Goal: Use online tool/utility: Utilize a website feature to perform a specific function

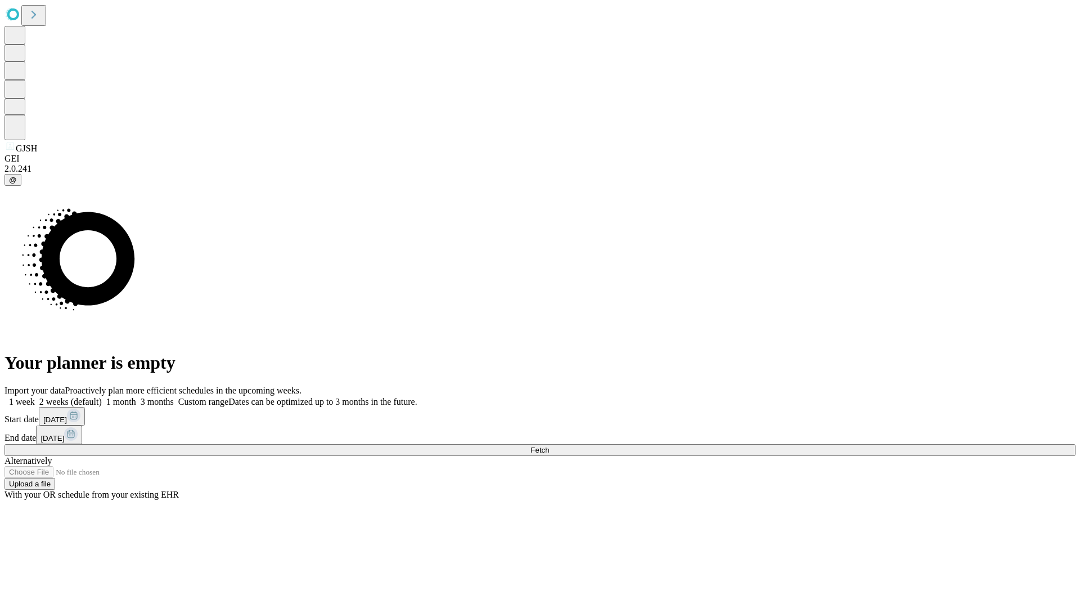
click at [549, 446] on span "Fetch" at bounding box center [540, 450] width 19 height 8
